Goal: Information Seeking & Learning: Find specific fact

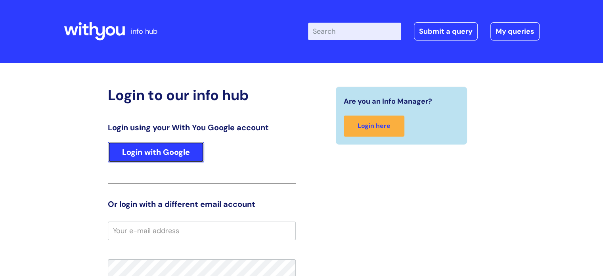
click at [180, 154] on link "Login with Google" at bounding box center [156, 152] width 96 height 21
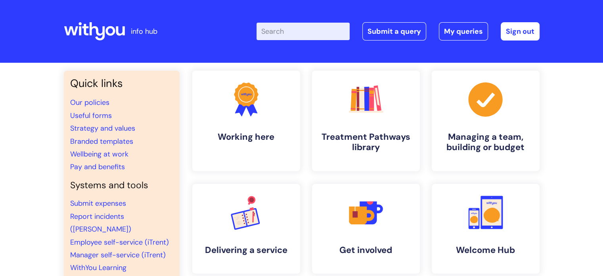
click at [310, 32] on input "Enter your search term here..." at bounding box center [303, 31] width 93 height 17
type input "part time flexible working"
click button "Search" at bounding box center [0, 0] width 0 height 0
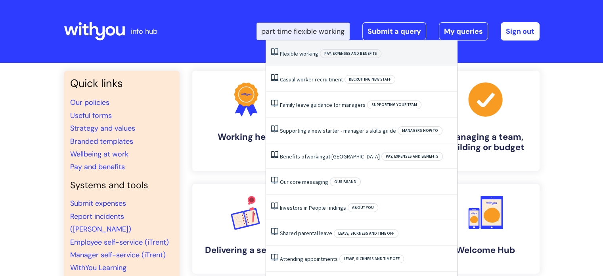
click at [293, 59] on li "Flexible working Pay, expenses and benefits" at bounding box center [361, 53] width 191 height 26
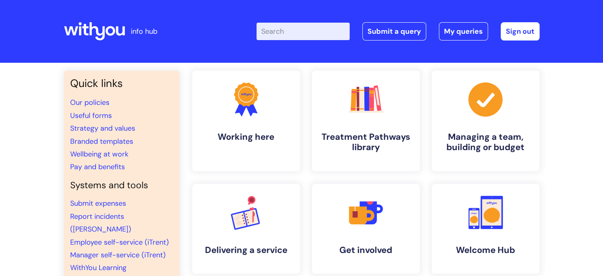
scroll to position [0, 0]
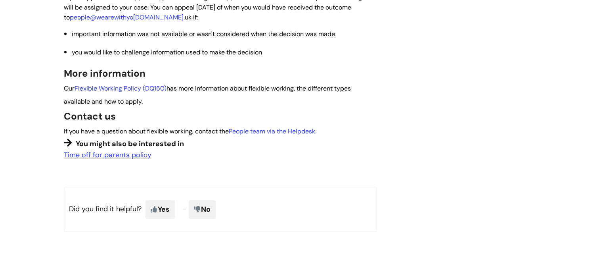
scroll to position [767, 0]
click at [132, 89] on link "Flexible Working Policy (DQ150)" at bounding box center [121, 88] width 92 height 8
